Goal: Task Accomplishment & Management: Manage account settings

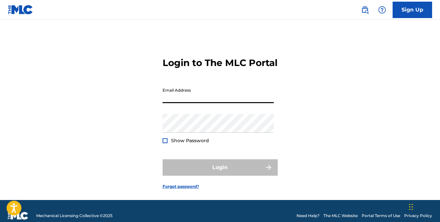
type input "[EMAIL_ADDRESS][DOMAIN_NAME]"
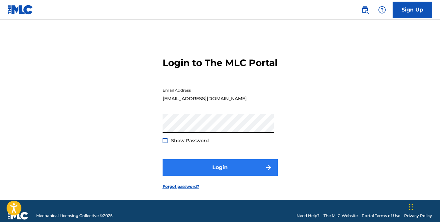
click at [205, 176] on button "Login" at bounding box center [219, 168] width 115 height 16
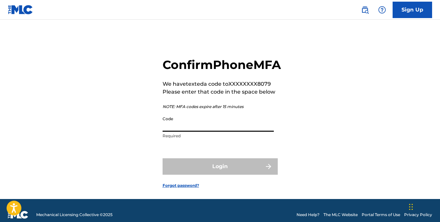
click at [179, 132] on input "Code" at bounding box center [217, 122] width 111 height 19
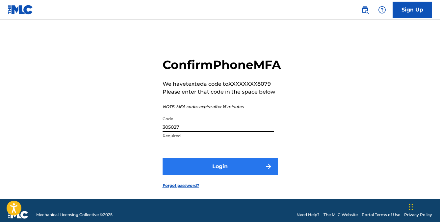
type input "305027"
click at [215, 175] on button "Login" at bounding box center [219, 167] width 115 height 16
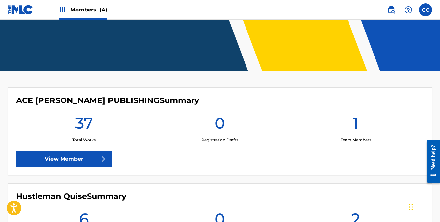
scroll to position [133, 0]
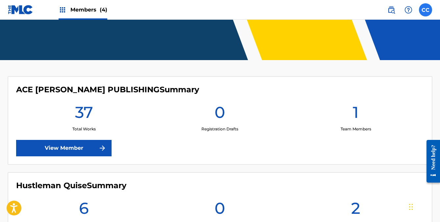
click at [424, 12] on label at bounding box center [425, 9] width 13 height 13
click at [425, 10] on input "CC [PERSON_NAME] [EMAIL_ADDRESS][DOMAIN_NAME] Profile Log out" at bounding box center [425, 10] width 0 height 0
click at [208, 161] on div "ACE [PERSON_NAME] PUBLISHING Summary 37 Total Works 0 Registration Drafts 1 Tea…" at bounding box center [220, 121] width 424 height 88
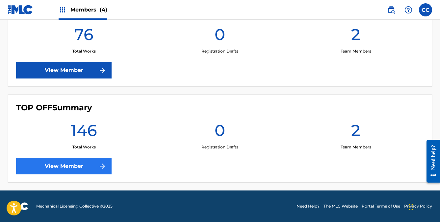
scroll to position [403, 0]
click at [49, 168] on link "View Member" at bounding box center [63, 166] width 95 height 16
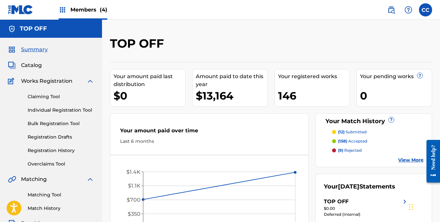
click at [425, 16] on nav "Members (4) CC CC [PERSON_NAME] [EMAIL_ADDRESS][DOMAIN_NAME] Profile Log out" at bounding box center [220, 10] width 440 height 20
click at [424, 12] on label at bounding box center [425, 9] width 13 height 13
click at [425, 10] on input "CC [PERSON_NAME] [EMAIL_ADDRESS][DOMAIN_NAME] Profile Log out" at bounding box center [425, 10] width 0 height 0
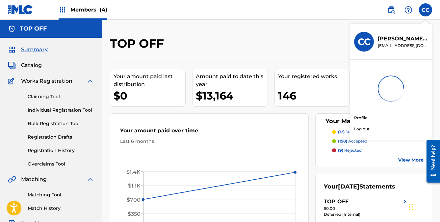
click at [361, 130] on p "Log out" at bounding box center [361, 129] width 15 height 6
click at [425, 10] on input "CC [PERSON_NAME] [EMAIL_ADDRESS][DOMAIN_NAME] Profile Log out" at bounding box center [425, 10] width 0 height 0
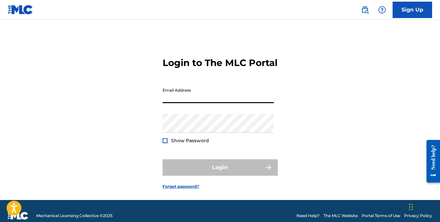
type input "[EMAIL_ADDRESS][DOMAIN_NAME]"
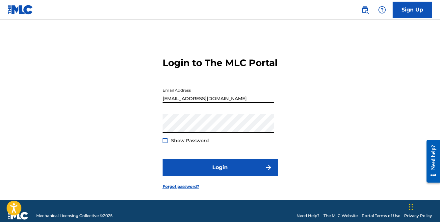
drag, startPoint x: 254, startPoint y: 112, endPoint x: 115, endPoint y: 111, distance: 138.5
click at [115, 111] on div "Login to The MLC Portal Email Address [EMAIL_ADDRESS][DOMAIN_NAME] Password Sho…" at bounding box center [220, 118] width 440 height 164
type input "\"
